Goal: Find contact information: Find contact information

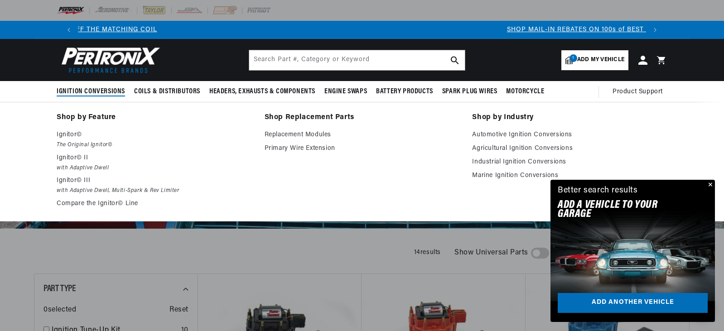
click at [94, 91] on span "Ignition Conversions" at bounding box center [91, 92] width 68 height 10
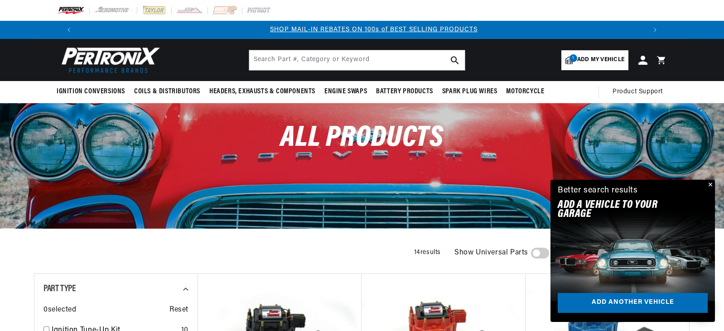
scroll to position [0, 566]
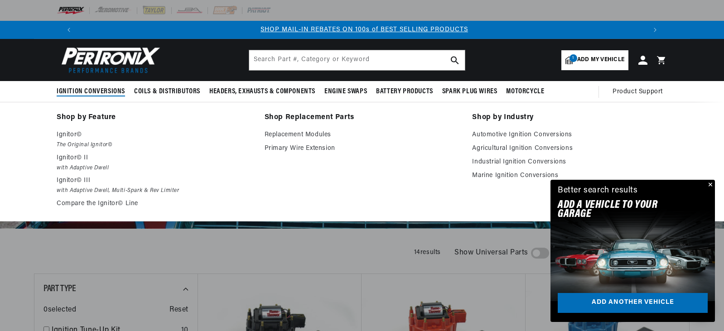
click at [84, 90] on span "Ignition Conversions" at bounding box center [91, 92] width 68 height 10
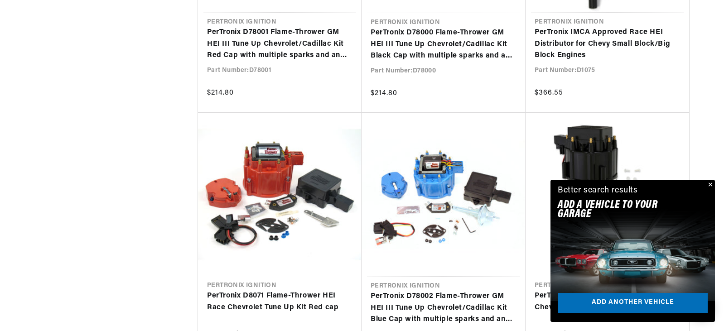
scroll to position [0, 678]
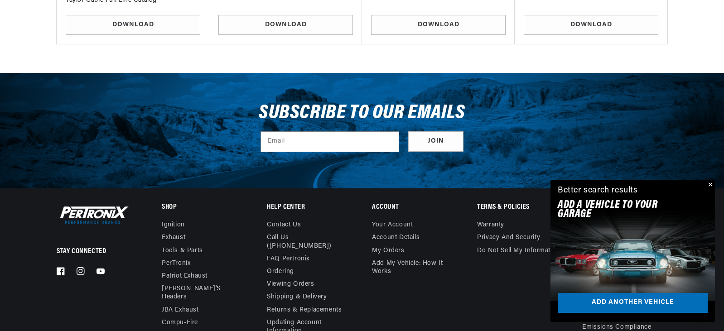
scroll to position [2636, 0]
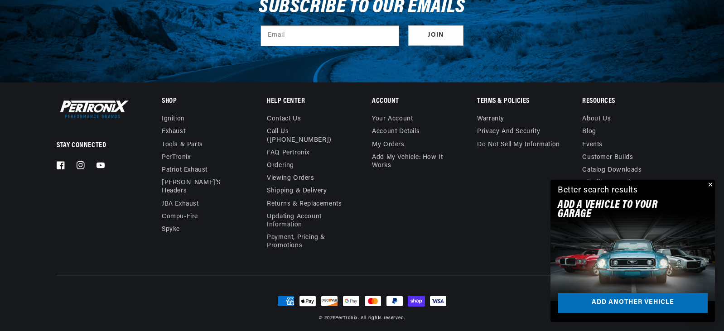
click at [709, 184] on button "Close" at bounding box center [709, 185] width 11 height 11
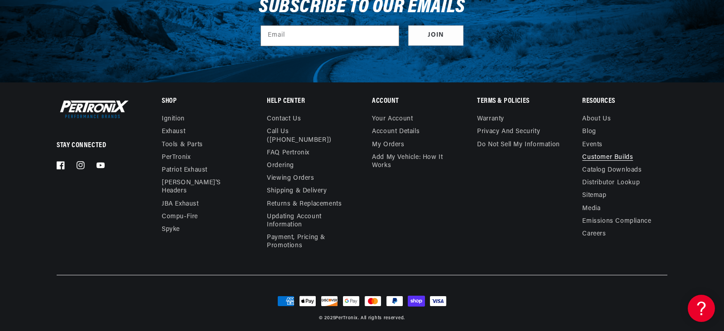
scroll to position [0, 0]
click at [288, 119] on link "Contact us" at bounding box center [284, 120] width 34 height 10
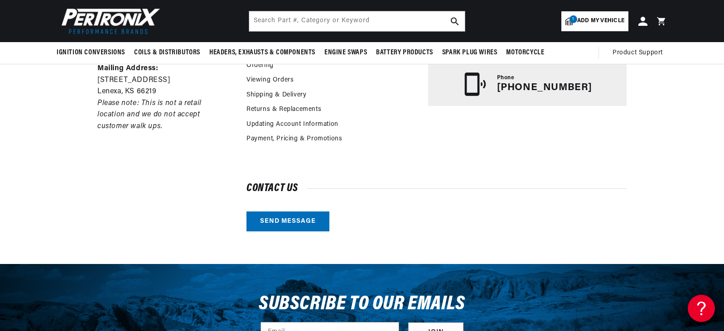
scroll to position [181, 0]
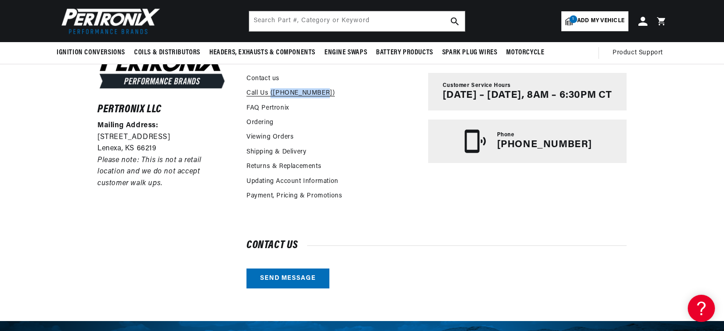
drag, startPoint x: 322, startPoint y: 87, endPoint x: 270, endPoint y: 93, distance: 52.8
click at [270, 93] on div "Call Us ([PHONE_NUMBER])" at bounding box center [332, 94] width 173 height 14
copy link "(913-808-2376)"
